Goal: Information Seeking & Learning: Understand process/instructions

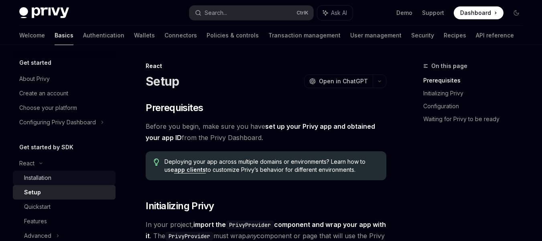
click at [36, 173] on div "Installation" at bounding box center [37, 178] width 27 height 10
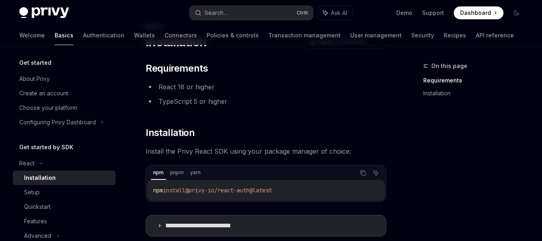
scroll to position [47, 0]
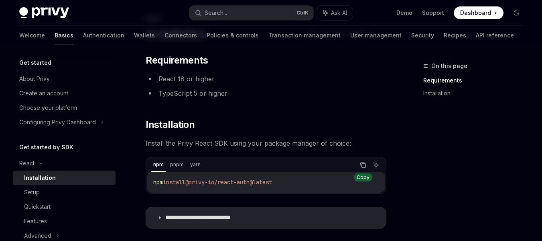
click at [368, 162] on button "Copy the contents from the code block" at bounding box center [363, 164] width 10 height 10
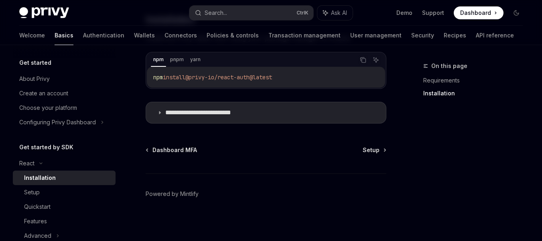
scroll to position [154, 0]
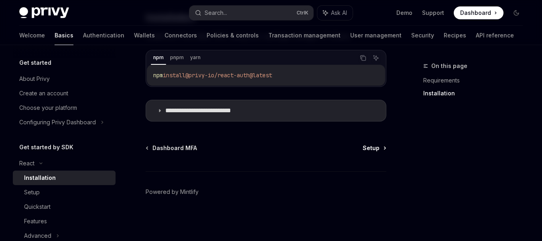
click at [367, 151] on span "Setup" at bounding box center [371, 148] width 17 height 8
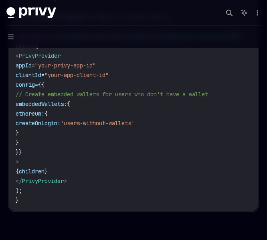
scroll to position [301, 0]
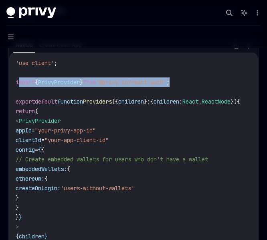
drag, startPoint x: 198, startPoint y: 82, endPoint x: 18, endPoint y: 80, distance: 179.9
click at [18, 80] on code "'use client' ; import { PrivyProvider } from '@privy-io/react-auth' ; export de…" at bounding box center [138, 164] width 244 height 212
click at [188, 80] on code "'use client' ; import { PrivyProvider } from '@privy-io/react-auth' ; export de…" at bounding box center [138, 164] width 244 height 212
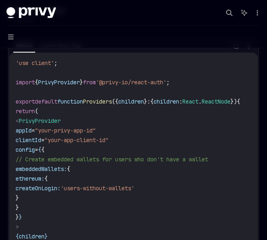
click at [190, 82] on code "'use client' ; import { PrivyProvider } from '@privy-io/react-auth' ; export de…" at bounding box center [138, 164] width 244 height 212
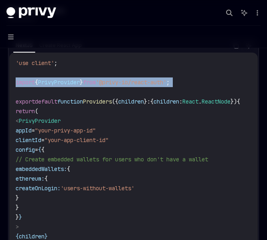
drag, startPoint x: 190, startPoint y: 82, endPoint x: 8, endPoint y: 80, distance: 181.1
click at [8, 80] on div "NextJS Create React App Copy Ask AI 'use client' ; import { PrivyProvider } fro…" at bounding box center [133, 157] width 251 height 239
copy code "import { PrivyProvider } from '@privy-io/react-auth' ;"
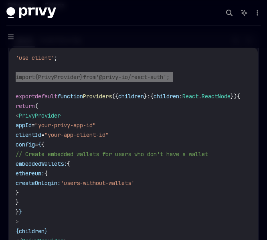
scroll to position [304, 0]
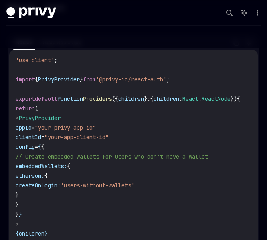
click at [183, 104] on code "'use client' ; import { PrivyProvider } from '@privy-io/react-auth' ; export de…" at bounding box center [138, 161] width 244 height 212
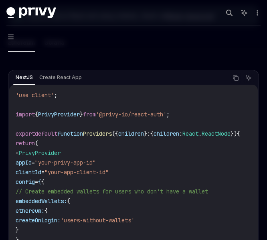
scroll to position [267, 0]
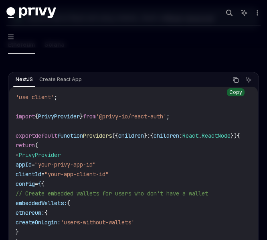
click at [235, 78] on icon "Copy the contents from the code block" at bounding box center [236, 80] width 6 height 6
click at [234, 79] on icon "Copy the contents from the code block" at bounding box center [236, 79] width 4 height 4
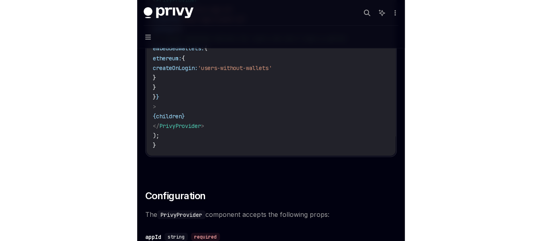
scroll to position [426, 0]
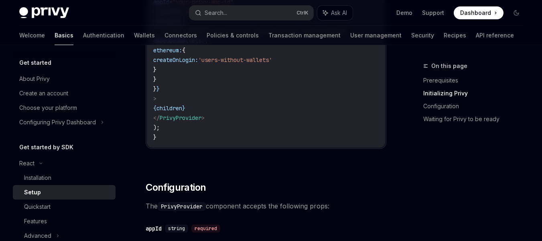
type textarea "*"
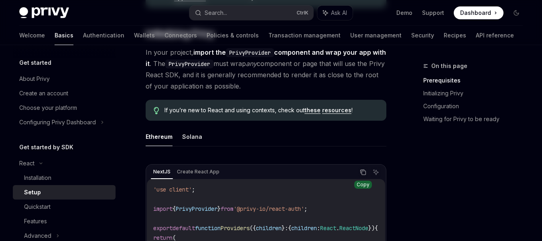
scroll to position [0, 0]
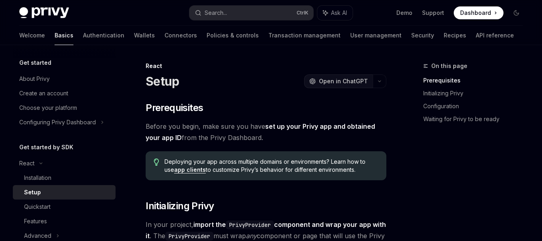
click at [355, 77] on span "Open in ChatGPT" at bounding box center [343, 81] width 49 height 8
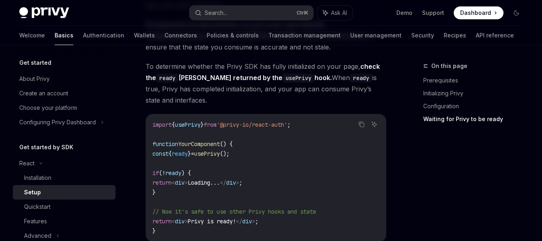
scroll to position [907, 0]
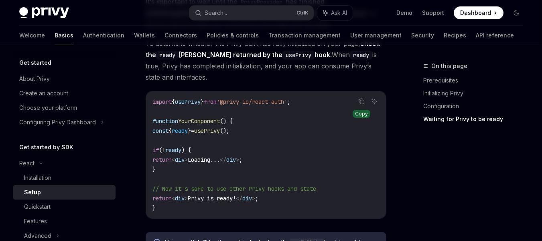
click at [360, 102] on icon "Copy the contents from the code block" at bounding box center [361, 101] width 4 height 4
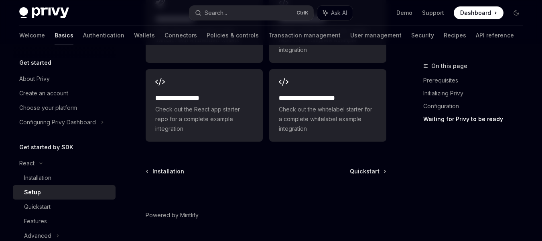
scroll to position [1158, 0]
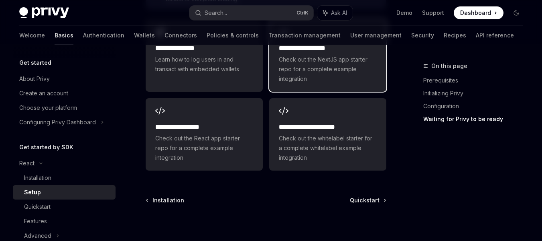
click at [322, 65] on span "Check out the NextJS app starter repo for a complete example integration" at bounding box center [328, 69] width 98 height 29
click at [358, 204] on span "Quickstart" at bounding box center [365, 200] width 30 height 8
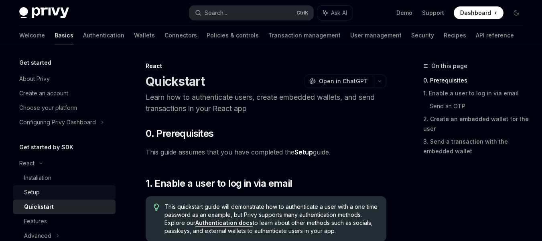
click at [59, 187] on link "Setup" at bounding box center [64, 192] width 103 height 14
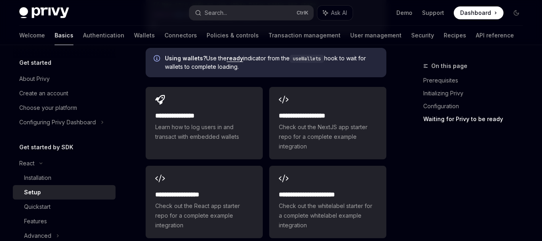
scroll to position [1214, 0]
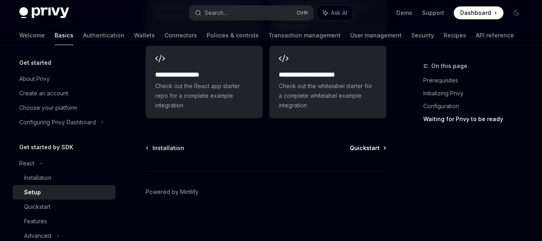
click at [367, 147] on span "Quickstart" at bounding box center [365, 148] width 30 height 8
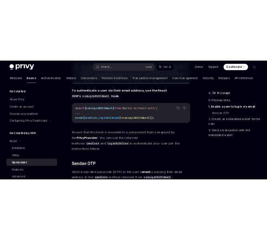
scroll to position [196, 0]
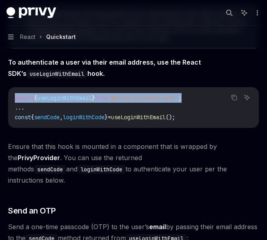
drag, startPoint x: 202, startPoint y: 97, endPoint x: 0, endPoint y: 86, distance: 202.7
copy span "import { useLoginWithEmail } from '@privy-io/react-auth' ;"
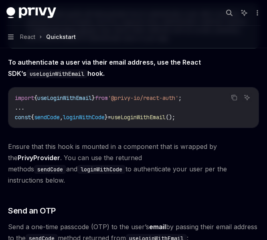
click at [228, 108] on div "Copy" at bounding box center [235, 110] width 18 height 8
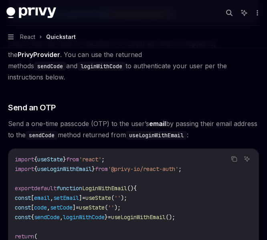
scroll to position [330, 0]
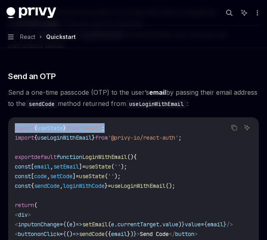
drag, startPoint x: 126, startPoint y: 117, endPoint x: 3, endPoint y: 115, distance: 123.7
copy span "import { useState } from 'react' ;"
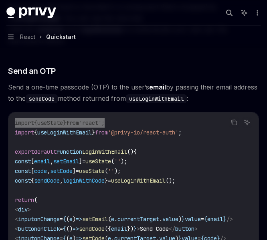
scroll to position [350, 0]
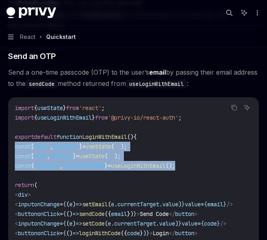
drag, startPoint x: 208, startPoint y: 156, endPoint x: 16, endPoint y: 136, distance: 193.4
click at [16, 136] on code "import { useState } from 'react' ; import { useLoginWithEmail } from '@privy-io…" at bounding box center [134, 185] width 238 height 164
copy code "const [ email , setEmail ] = useState ( '' ); const [ code , setCode ] = useSta…"
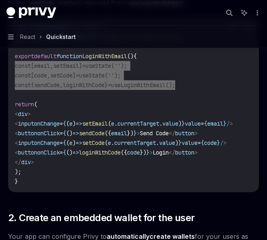
scroll to position [432, 0]
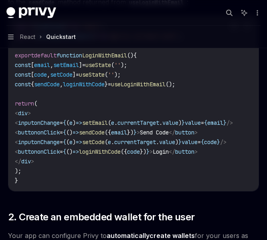
click at [155, 147] on code "import { useState } from 'react' ; import { useLoginWithEmail } from '@privy-io…" at bounding box center [134, 104] width 238 height 164
click at [216, 157] on code "import { useState } from 'react' ; import { useLoginWithEmail } from '@privy-io…" at bounding box center [134, 104] width 238 height 164
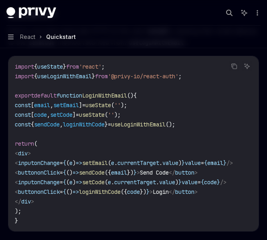
scroll to position [377, 0]
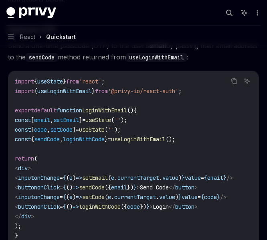
click at [114, 110] on code "import { useState } from 'react' ; import { useLoginWithEmail } from '@privy-io…" at bounding box center [134, 159] width 238 height 164
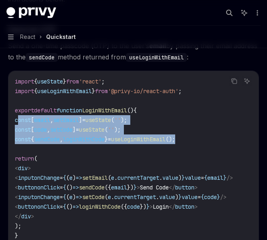
drag, startPoint x: 209, startPoint y: 124, endPoint x: 17, endPoint y: 108, distance: 192.6
click at [17, 108] on code "import { useState } from 'react' ; import { useLoginWithEmail } from '@privy-io…" at bounding box center [134, 159] width 238 height 164
copy code "const [ email , setEmail ] = useState ( '' ); const [ code , setCode ] = useSta…"
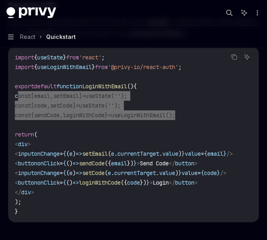
scroll to position [412, 0]
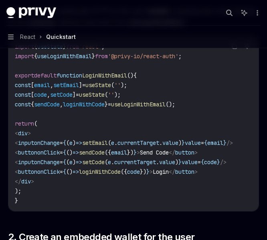
click at [175, 149] on span "</" at bounding box center [172, 152] width 6 height 7
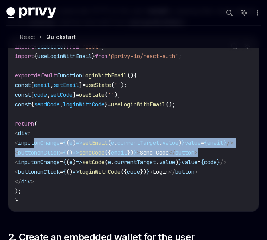
scroll to position [0, 42]
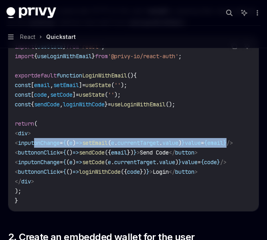
drag, startPoint x: 55, startPoint y: 133, endPoint x: 231, endPoint y: 128, distance: 175.5
click at [231, 139] on span "< input onChange = { ( e ) => setEmail ( e . currentTarget . value ) } value = …" at bounding box center [124, 142] width 218 height 7
copy span "onChange = { ( e ) => setEmail ( e . currentTarget . value ) } value = { email }"
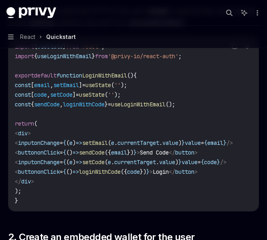
click at [140, 168] on span "})" at bounding box center [143, 171] width 6 height 7
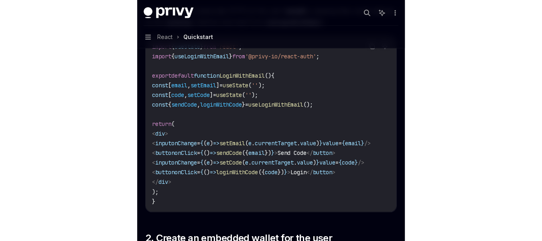
scroll to position [0, 0]
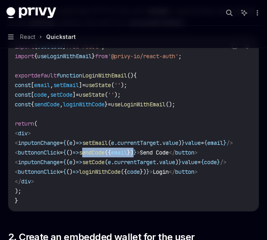
drag, startPoint x: 114, startPoint y: 142, endPoint x: 171, endPoint y: 138, distance: 57.6
click at [171, 149] on span "< button onClick = { () => sendCode ({ email }) } > Send Code </ button >" at bounding box center [106, 152] width 183 height 7
drag, startPoint x: 61, startPoint y: 141, endPoint x: 174, endPoint y: 137, distance: 112.9
click at [174, 137] on code "import { useState } from 'react' ; import { useLoginWithEmail } from '@privy-io…" at bounding box center [134, 124] width 238 height 164
copy span "onClick = { () => sendCode ({ email }) }"
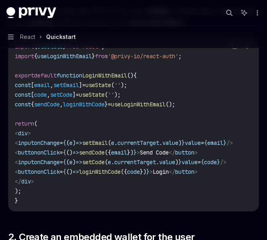
click at [240, 162] on code "import { useState } from 'react' ; import { useLoginWithEmail } from '@privy-io…" at bounding box center [134, 124] width 238 height 164
drag, startPoint x: 240, startPoint y: 162, endPoint x: 35, endPoint y: 148, distance: 205.7
click at [35, 148] on code "import { useState } from 'react' ; import { useLoginWithEmail } from '@privy-io…" at bounding box center [134, 124] width 238 height 164
copy code "< input onChange = { ( e ) => setCode ( e . currentTarget . value ) } value = {…"
type textarea "*"
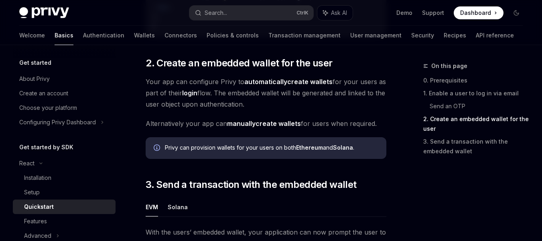
scroll to position [583, 0]
click at [240, 119] on strong "manually" at bounding box center [241, 123] width 29 height 8
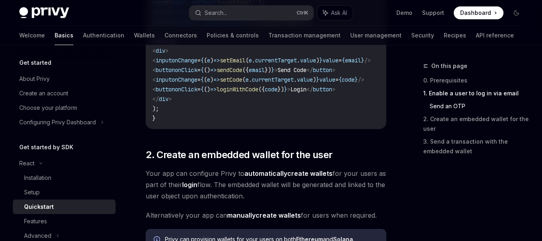
scroll to position [516, 0]
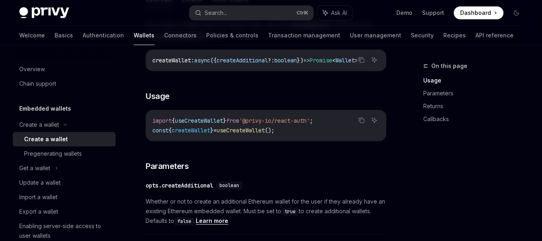
scroll to position [333, 0]
click at [358, 125] on button "Copy the contents from the code block" at bounding box center [362, 119] width 10 height 10
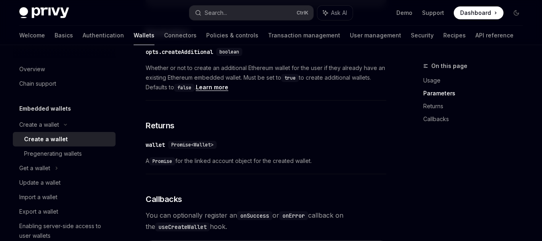
scroll to position [294, 0]
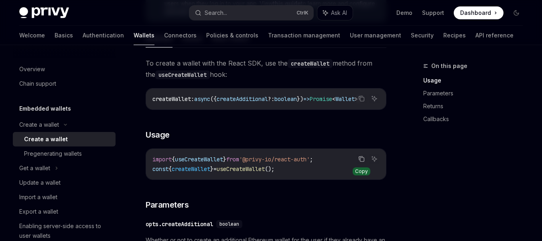
click at [359, 162] on icon "Copy the contents from the code block" at bounding box center [362, 158] width 6 height 6
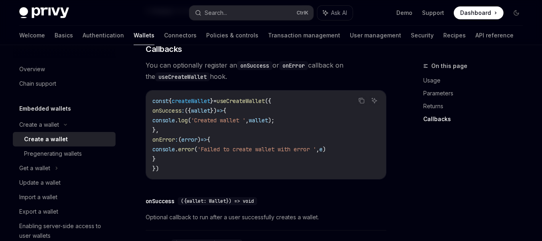
scroll to position [613, 0]
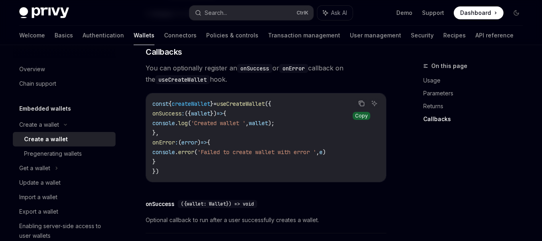
click at [362, 106] on icon "Copy the contents from the code block" at bounding box center [363, 104] width 4 height 4
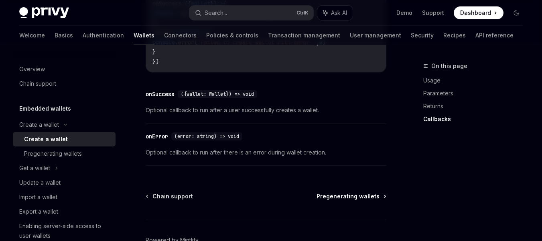
scroll to position [721, 0]
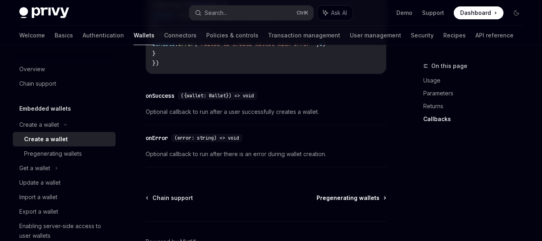
click at [337, 202] on span "Pregenerating wallets" at bounding box center [348, 198] width 63 height 8
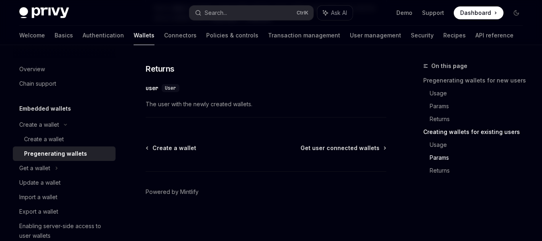
scroll to position [1623, 0]
click at [359, 150] on span "Get user connected wallets" at bounding box center [340, 148] width 79 height 8
type textarea "*"
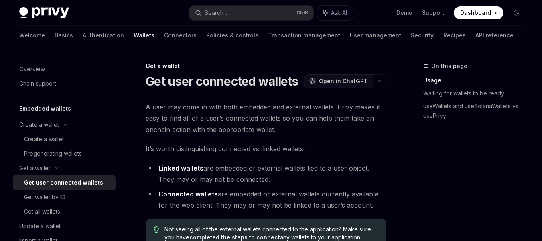
click at [336, 76] on button "OpenAI Open in ChatGPT" at bounding box center [338, 81] width 69 height 14
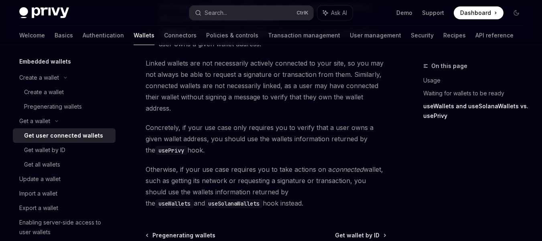
scroll to position [946, 0]
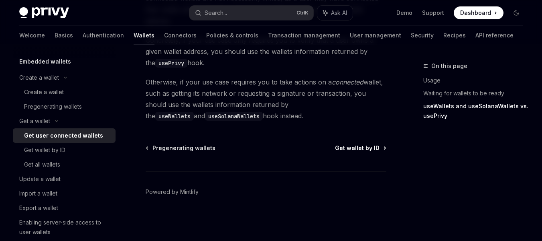
click at [352, 147] on span "Get wallet by ID" at bounding box center [357, 148] width 45 height 8
type textarea "*"
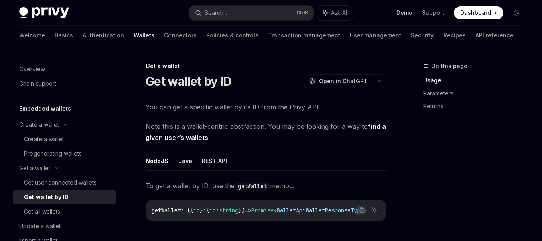
click at [405, 9] on link "Demo" at bounding box center [405, 13] width 16 height 8
